Goal: Communication & Community: Answer question/provide support

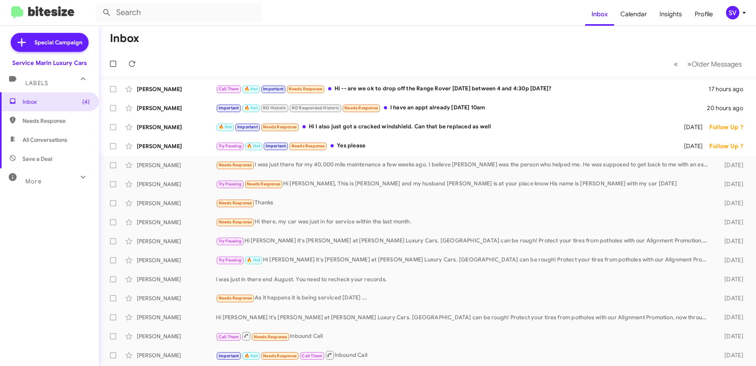
click at [55, 300] on div "Inbox (4) Needs Response All Conversations Save a Deal More Important 🔥 Hot App…" at bounding box center [49, 201] width 99 height 219
click at [392, 150] on div "Try Pausing 🔥 Hot Important Needs Response Yes please" at bounding box center [467, 145] width 502 height 9
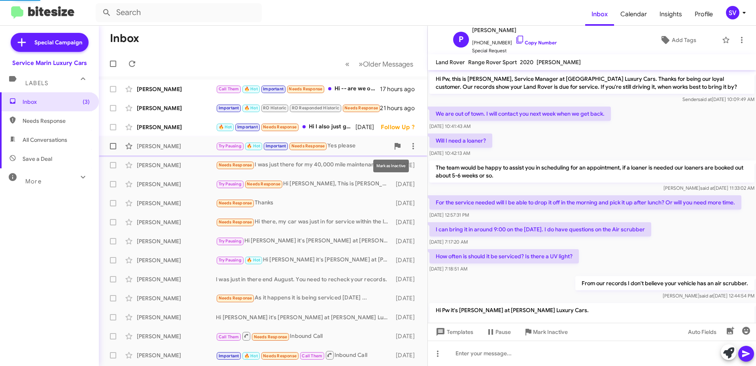
scroll to position [113, 0]
